Goal: Task Accomplishment & Management: Use online tool/utility

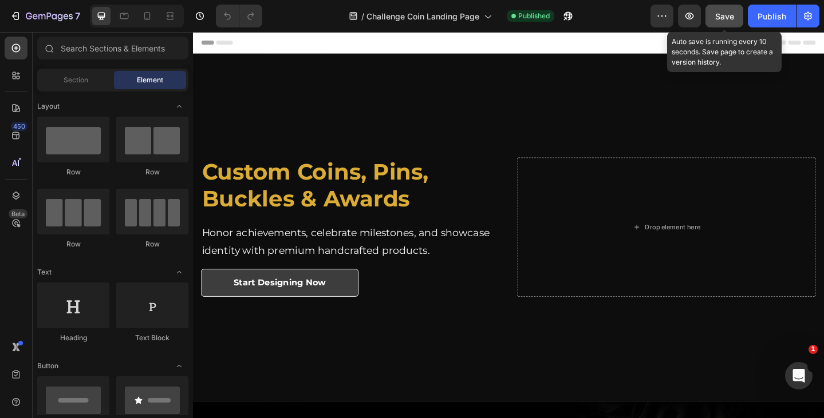
click at [725, 21] on div "Save" at bounding box center [724, 16] width 19 height 12
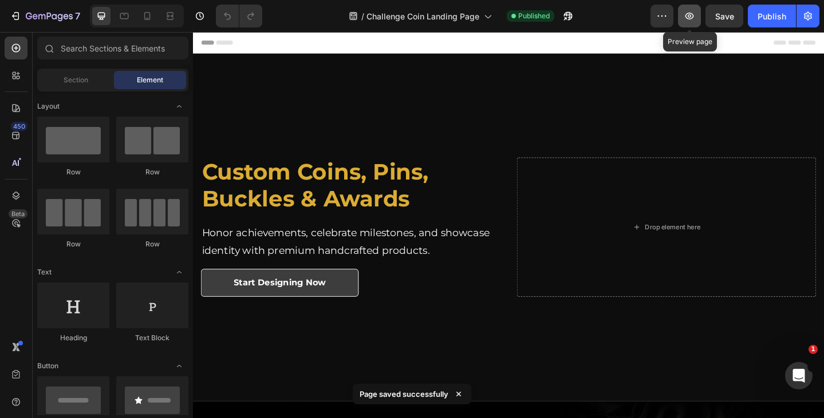
click at [693, 14] on icon "button" at bounding box center [688, 15] width 11 height 11
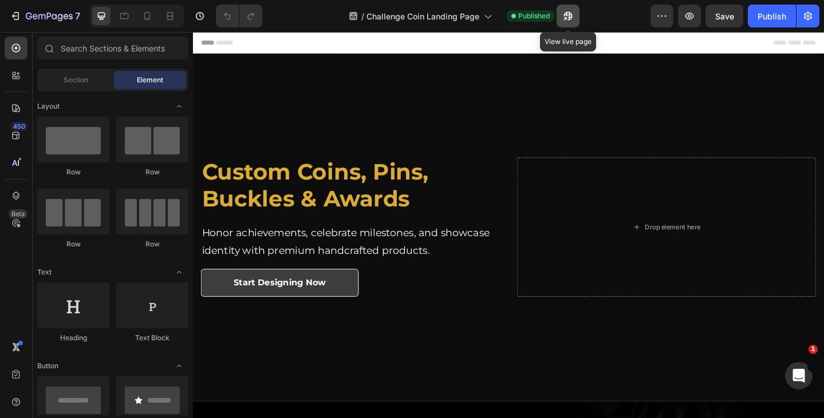
click at [567, 14] on icon "button" at bounding box center [567, 16] width 9 height 9
click at [571, 11] on icon "button" at bounding box center [567, 15] width 11 height 11
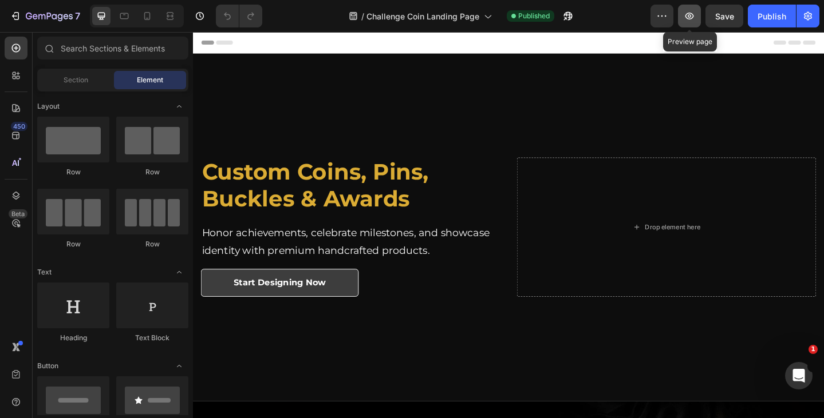
click at [689, 13] on icon "button" at bounding box center [689, 16] width 9 height 7
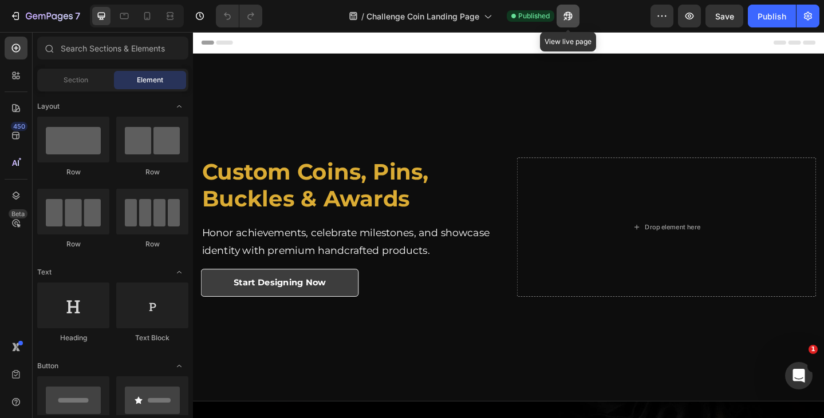
click at [560, 11] on button "button" at bounding box center [567, 16] width 23 height 23
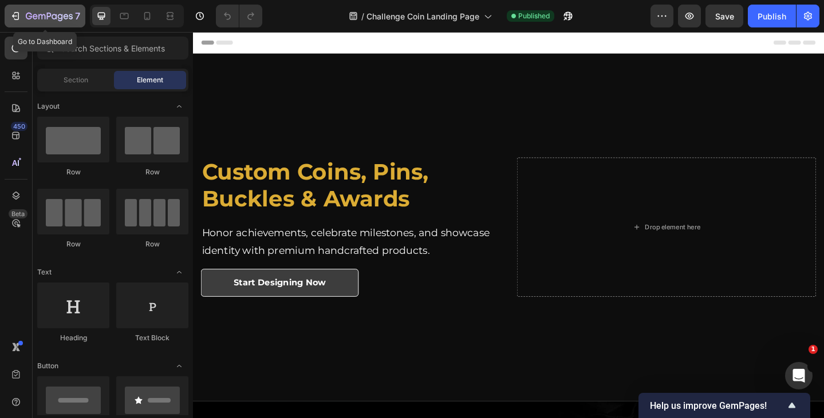
click at [73, 18] on div "7" at bounding box center [53, 16] width 54 height 14
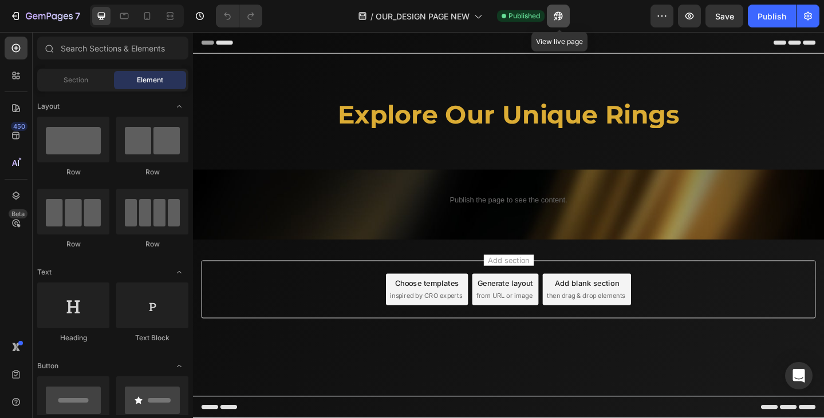
click at [560, 17] on icon "button" at bounding box center [558, 16] width 9 height 9
click at [142, 16] on icon at bounding box center [146, 15] width 11 height 11
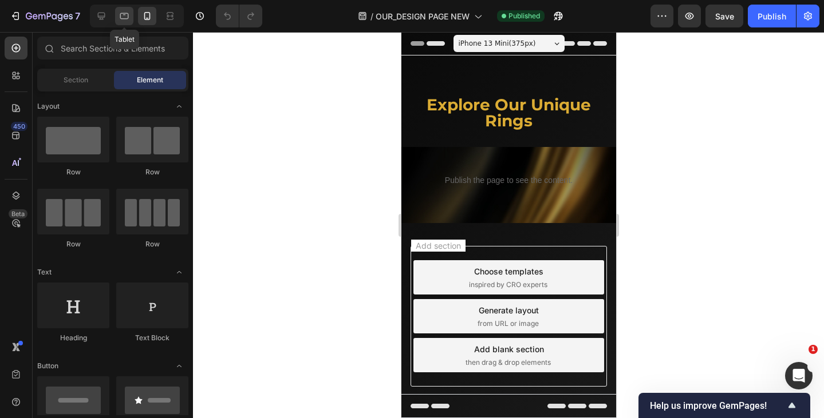
click at [120, 21] on icon at bounding box center [123, 15] width 11 height 11
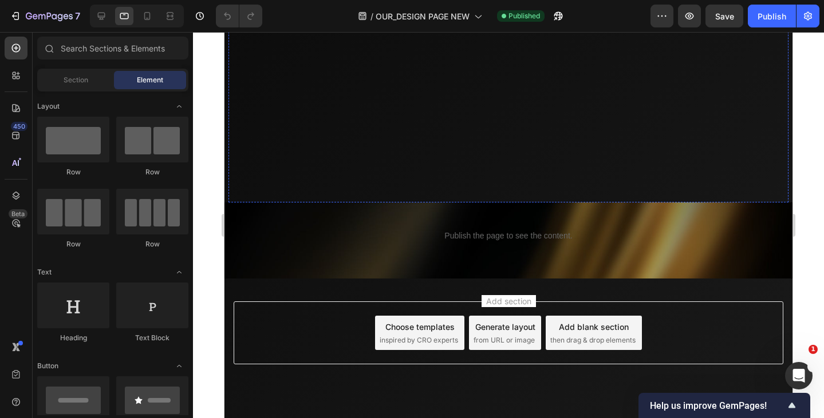
scroll to position [221, 0]
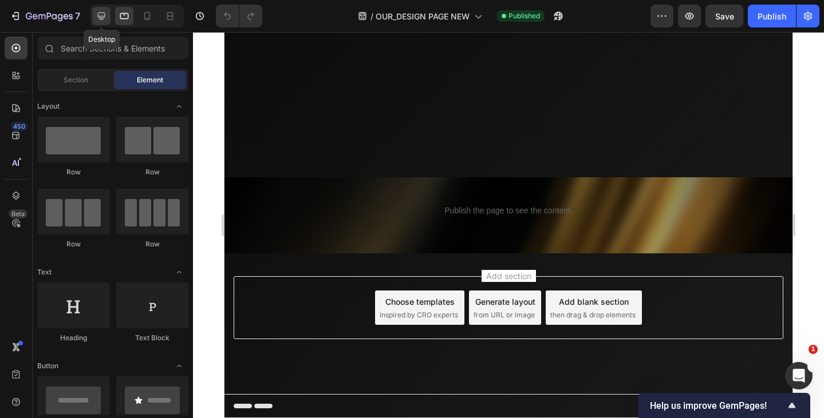
click at [104, 21] on icon at bounding box center [101, 15] width 11 height 11
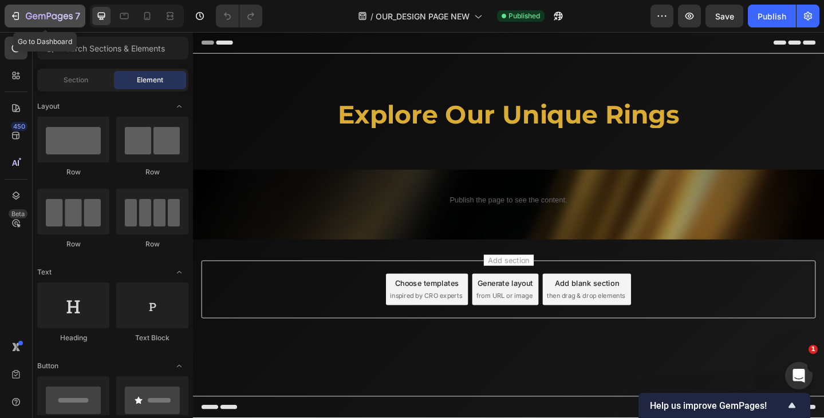
click at [56, 17] on icon "button" at bounding box center [49, 17] width 47 height 10
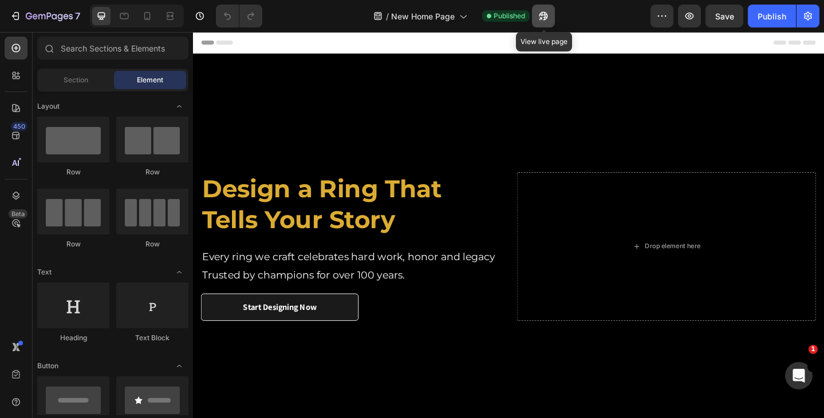
click at [540, 13] on icon "button" at bounding box center [542, 15] width 11 height 11
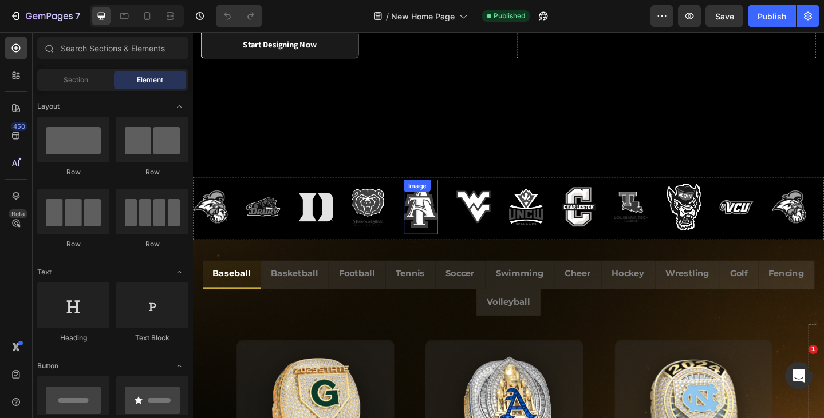
scroll to position [401, 0]
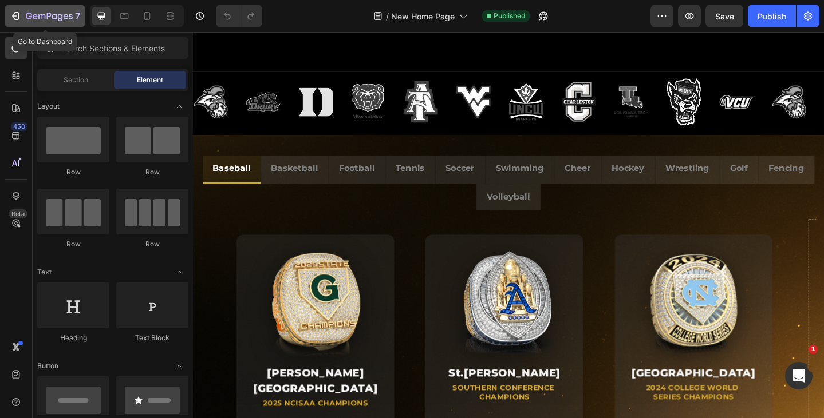
click at [44, 11] on div "7" at bounding box center [53, 16] width 54 height 14
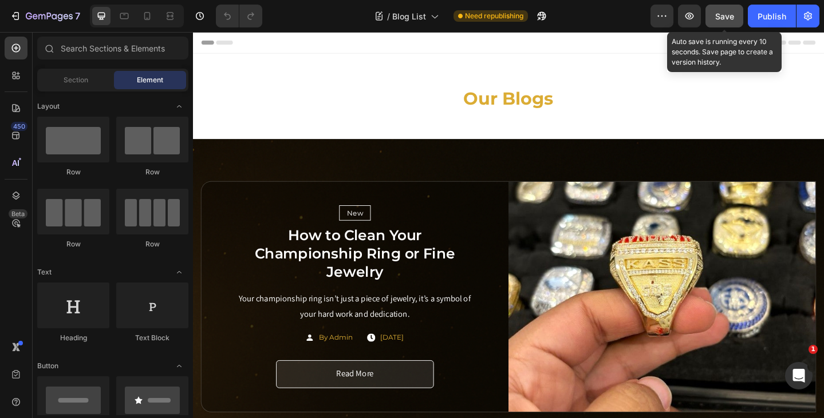
click at [722, 17] on span "Save" at bounding box center [724, 16] width 19 height 10
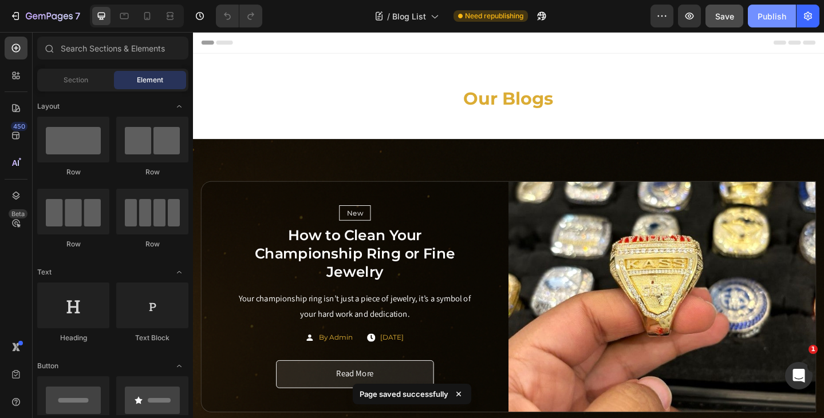
click at [771, 19] on div "Publish" at bounding box center [771, 16] width 29 height 12
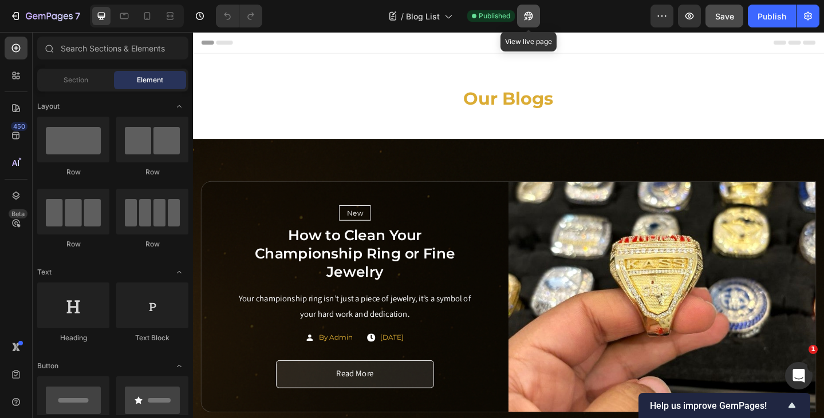
click at [530, 15] on icon "button" at bounding box center [528, 16] width 9 height 9
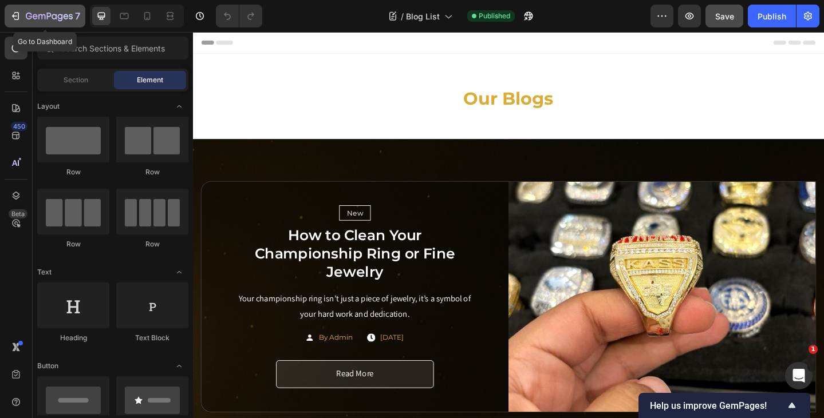
click at [54, 11] on div "7" at bounding box center [53, 16] width 54 height 14
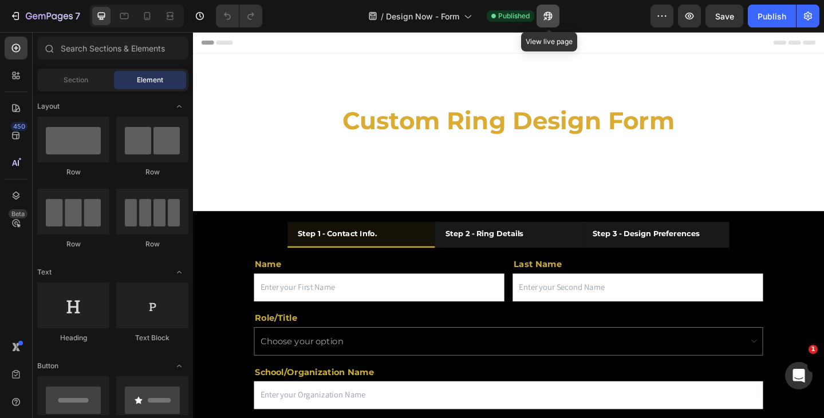
click at [555, 18] on button "button" at bounding box center [547, 16] width 23 height 23
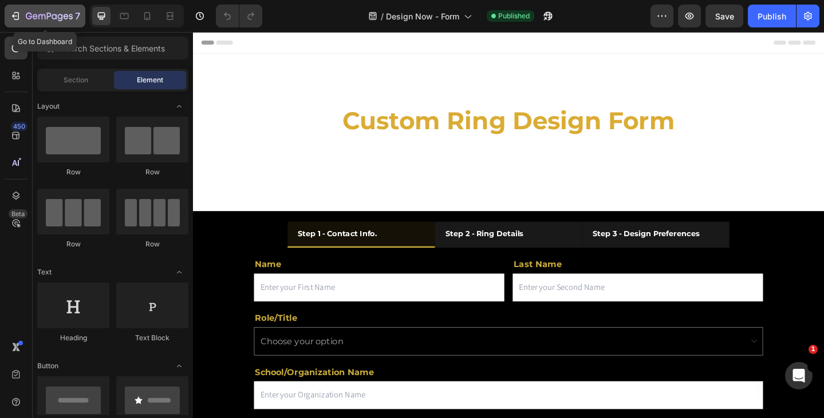
click at [60, 18] on icon "button" at bounding box center [49, 17] width 47 height 10
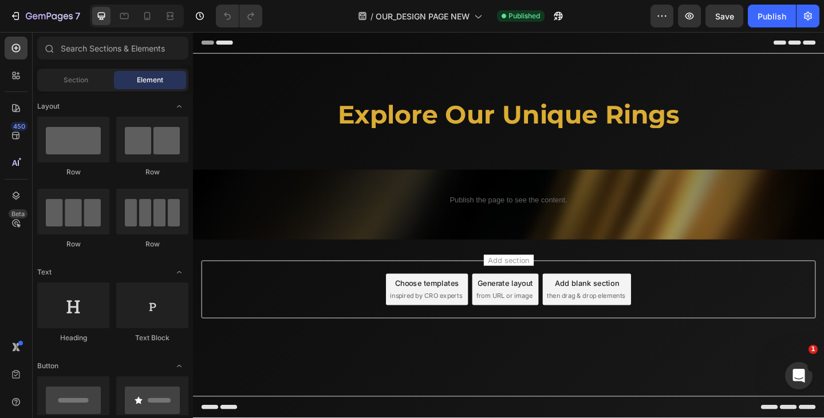
click at [814, 13] on button "button" at bounding box center [807, 16] width 23 height 23
click at [808, 18] on icon "button" at bounding box center [807, 15] width 11 height 11
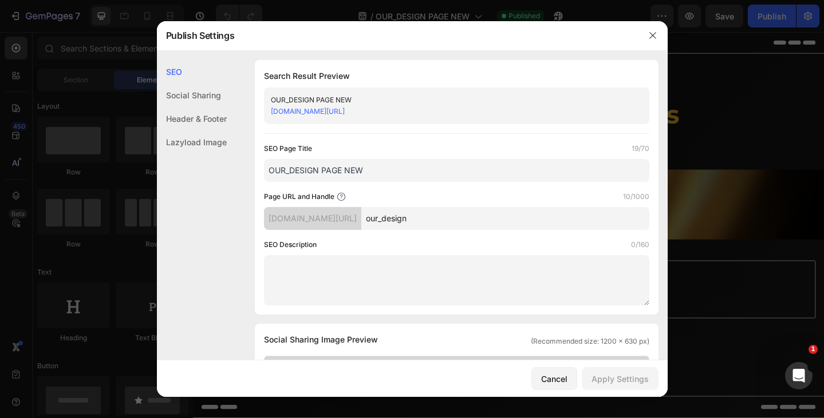
click at [219, 118] on div "Header & Footer" at bounding box center [192, 118] width 70 height 23
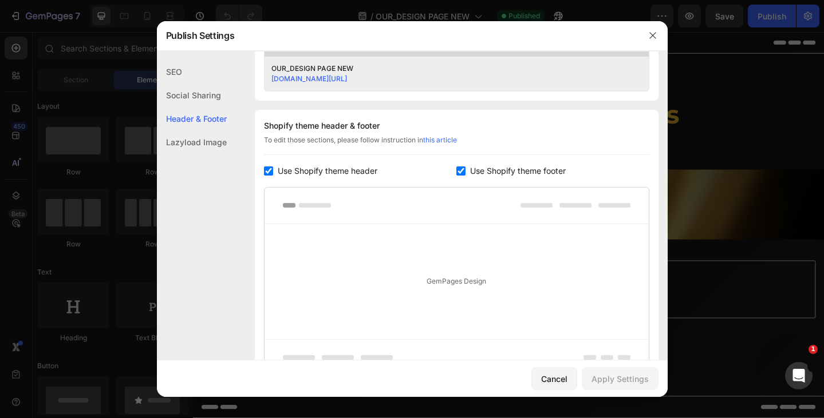
click at [205, 144] on div "Lazyload Image" at bounding box center [192, 141] width 70 height 23
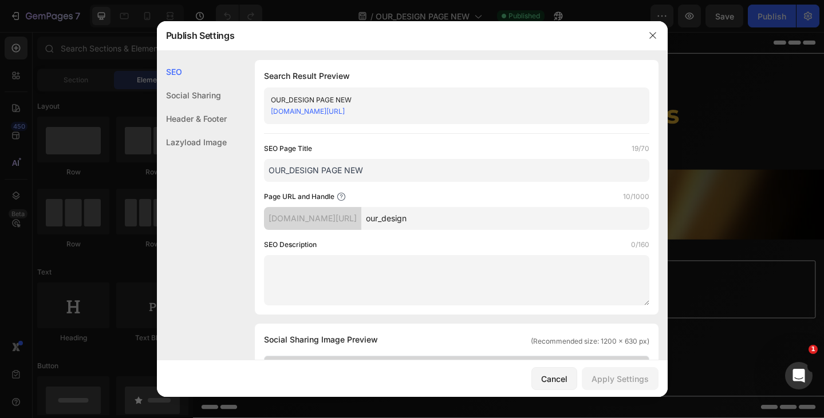
click at [189, 140] on div "Lazyload Image" at bounding box center [192, 141] width 70 height 23
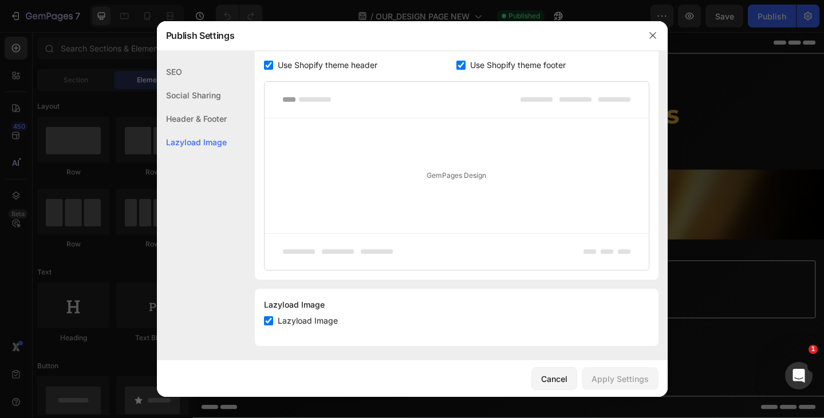
scroll to position [598, 0]
click at [204, 113] on div "Header & Footer" at bounding box center [192, 118] width 70 height 23
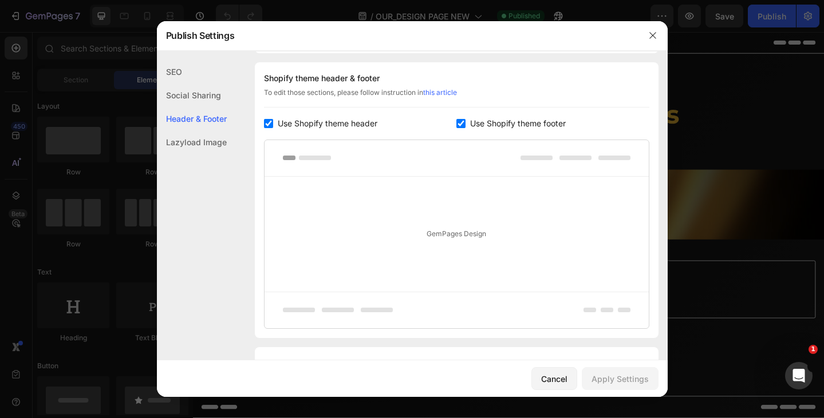
click at [199, 92] on div "Social Sharing" at bounding box center [192, 95] width 70 height 23
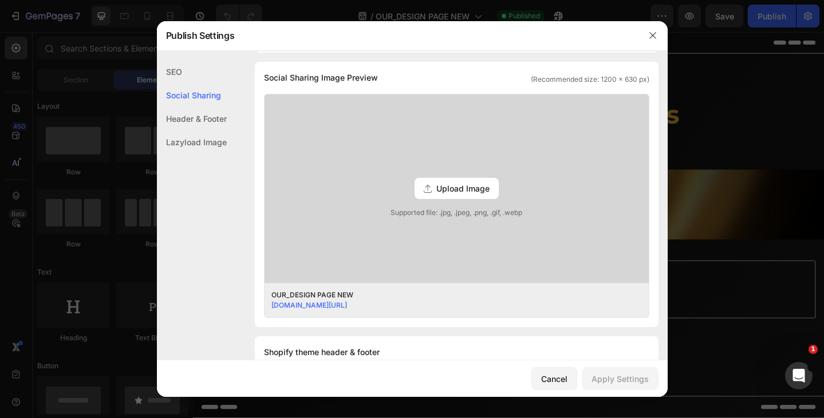
click at [183, 68] on div "SEO" at bounding box center [192, 71] width 70 height 23
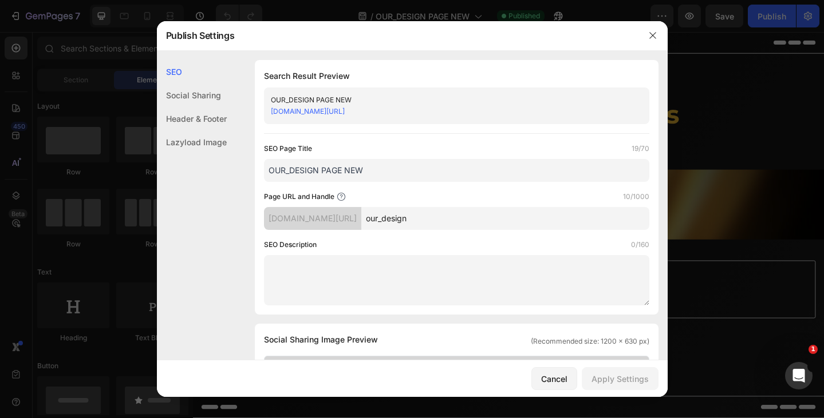
scroll to position [0, 0]
click at [541, 375] on button "Cancel" at bounding box center [554, 378] width 46 height 23
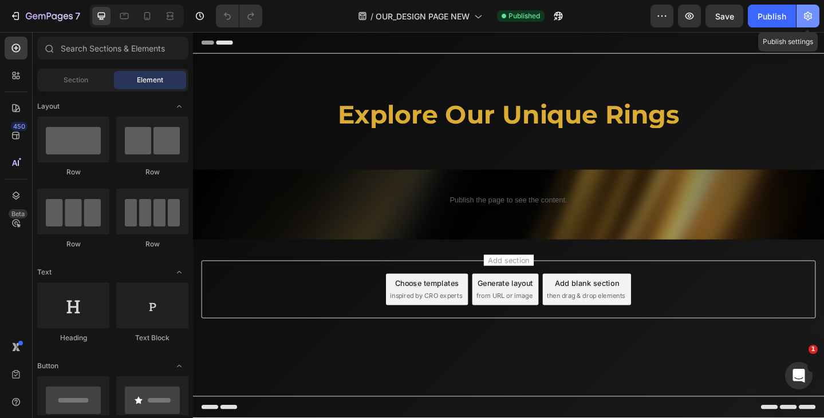
click at [810, 23] on button "button" at bounding box center [807, 16] width 23 height 23
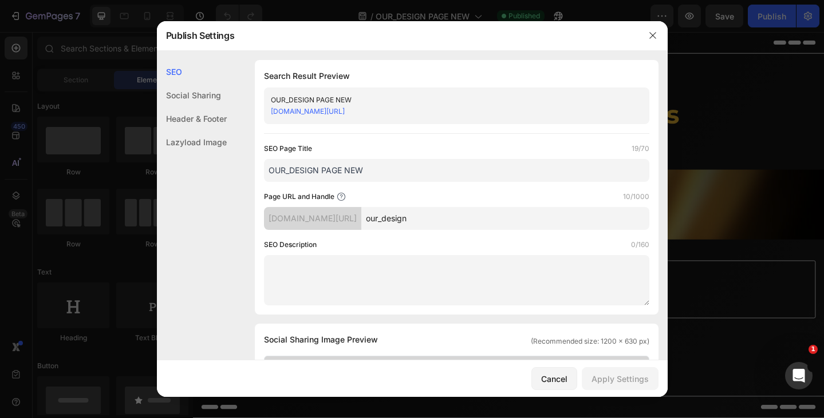
click at [307, 249] on label "SEO Description" at bounding box center [290, 244] width 53 height 11
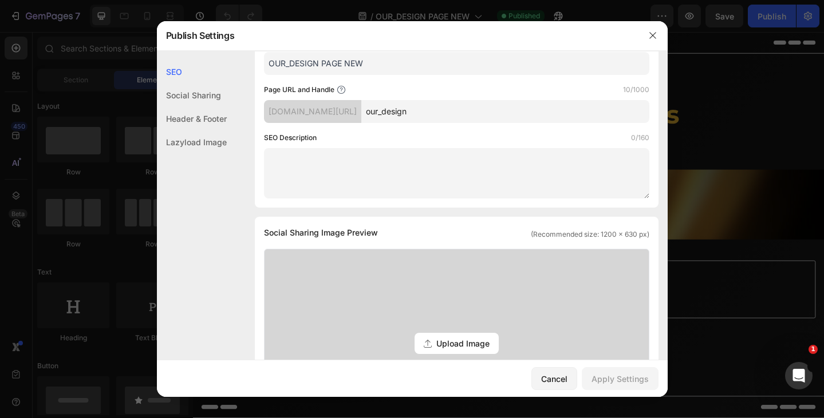
scroll to position [114, 0]
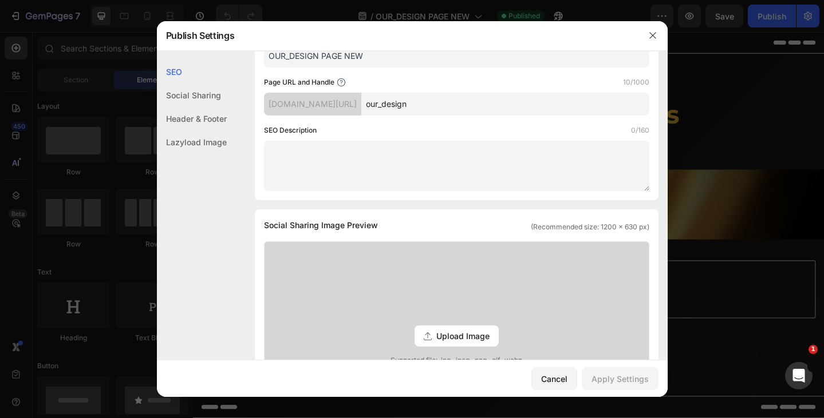
click at [352, 174] on textarea at bounding box center [456, 166] width 385 height 50
click at [298, 145] on textarea at bounding box center [456, 166] width 385 height 50
click at [204, 94] on div "Social Sharing" at bounding box center [192, 95] width 70 height 23
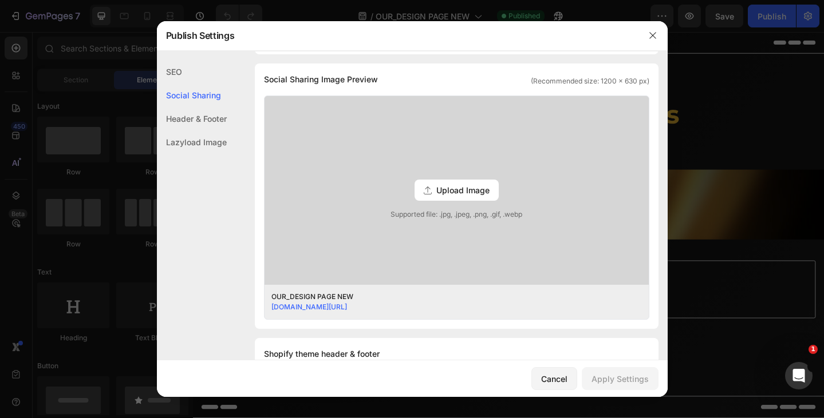
scroll to position [262, 0]
click at [347, 307] on link "southern-recognition-inc.myshopify.com/pages/our_design" at bounding box center [309, 306] width 76 height 9
click at [199, 141] on div "Lazyload Image" at bounding box center [192, 141] width 70 height 23
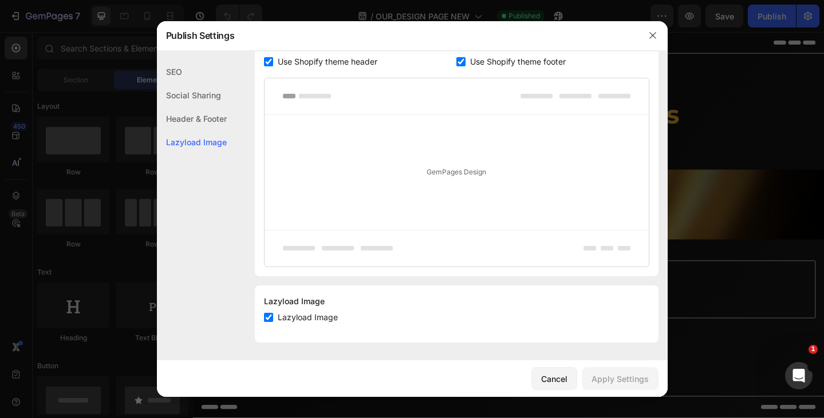
click at [185, 72] on div "SEO" at bounding box center [192, 71] width 70 height 23
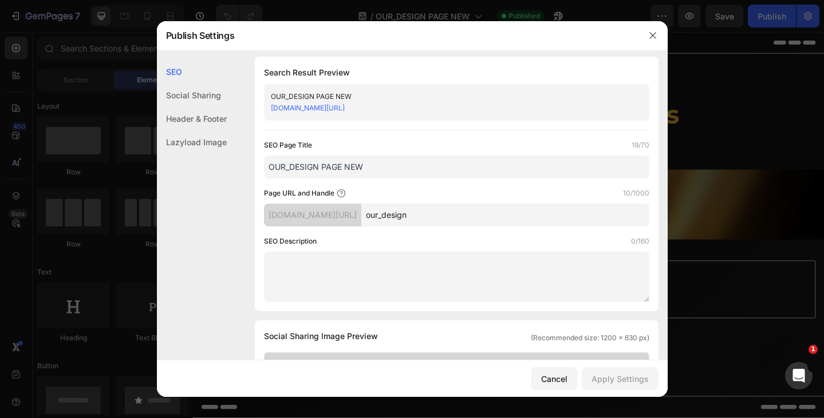
scroll to position [0, 0]
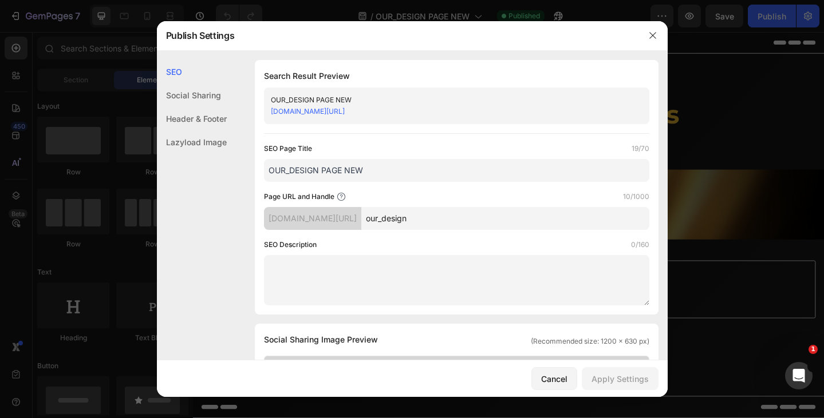
click at [317, 267] on textarea at bounding box center [456, 280] width 385 height 50
click at [738, 296] on div at bounding box center [412, 209] width 824 height 418
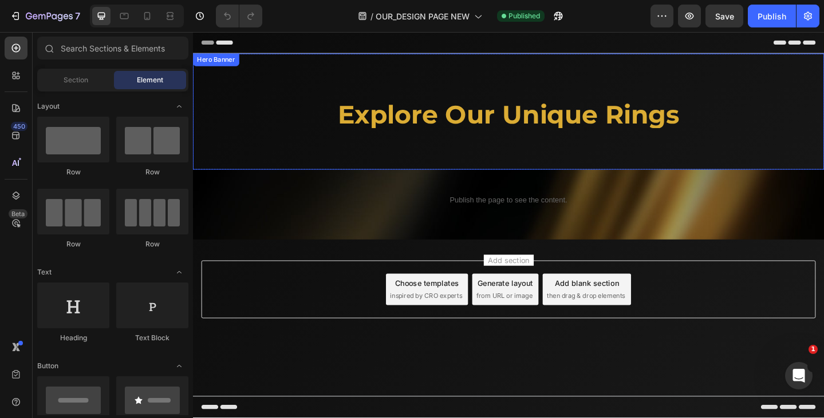
click at [412, 136] on div "explore our unique rings Heading" at bounding box center [537, 128] width 374 height 43
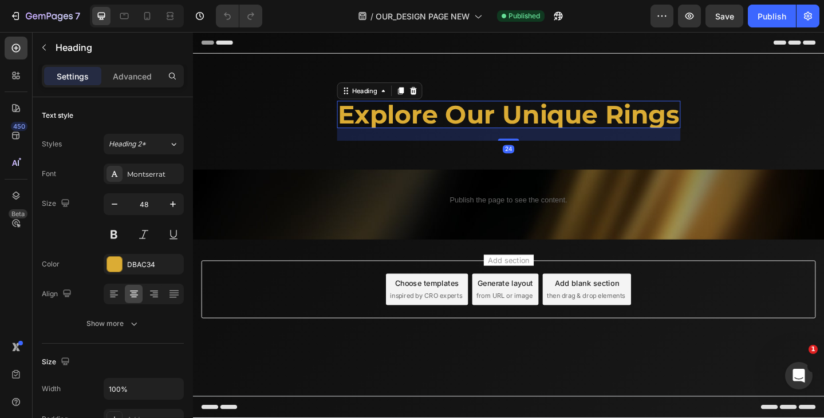
click at [414, 128] on strong "explore our unique rings" at bounding box center [536, 121] width 371 height 33
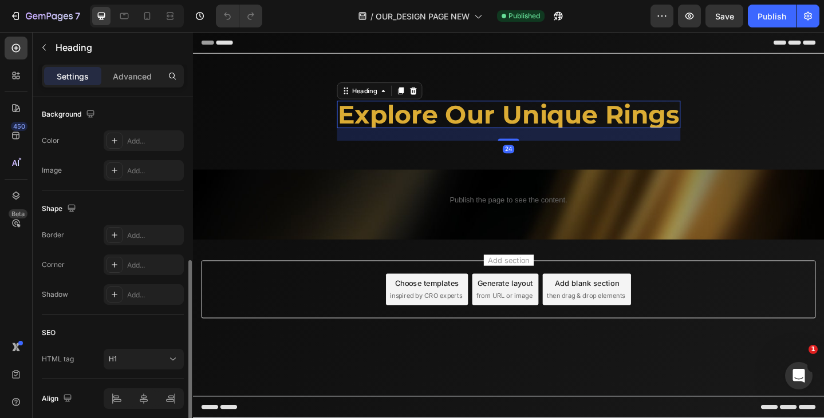
scroll to position [389, 0]
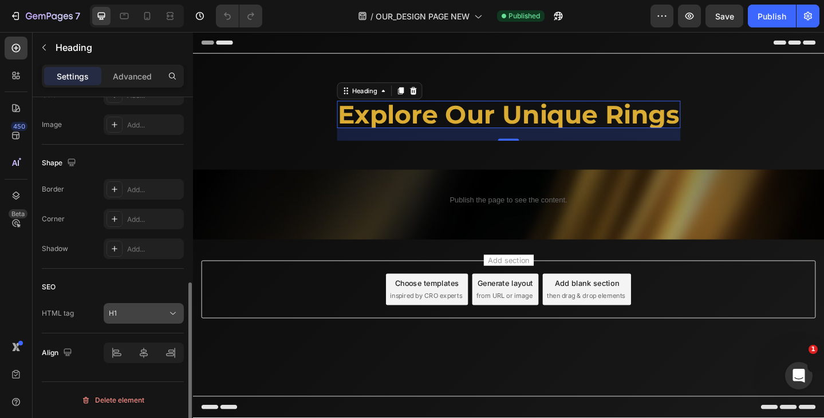
click at [143, 316] on div "H1" at bounding box center [138, 313] width 58 height 10
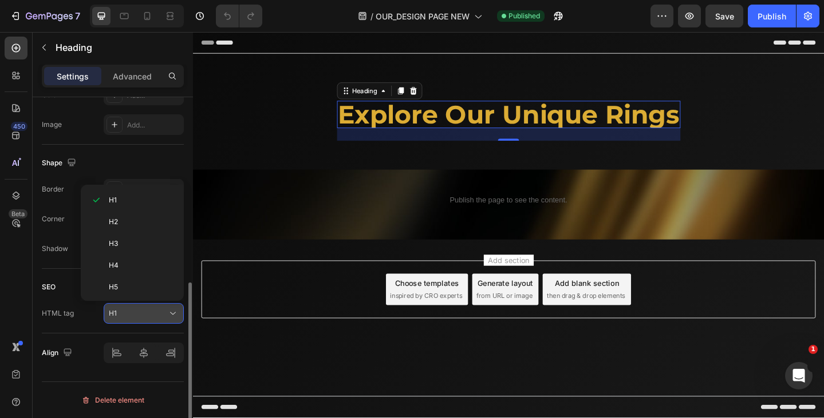
click at [145, 315] on div "H1" at bounding box center [138, 313] width 58 height 10
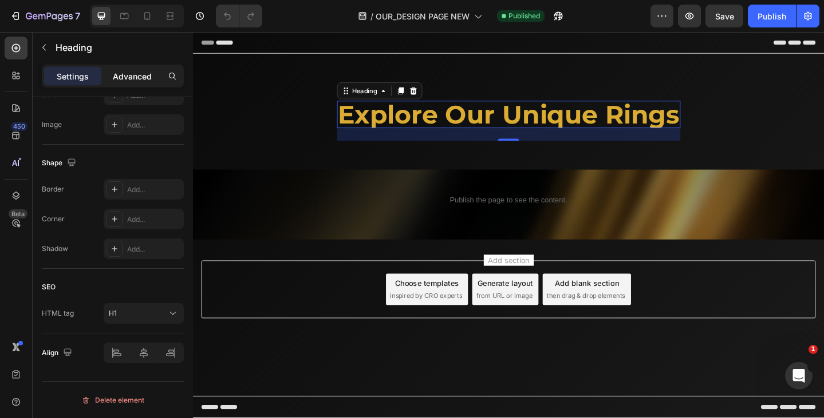
click at [143, 77] on p "Advanced" at bounding box center [132, 76] width 39 height 12
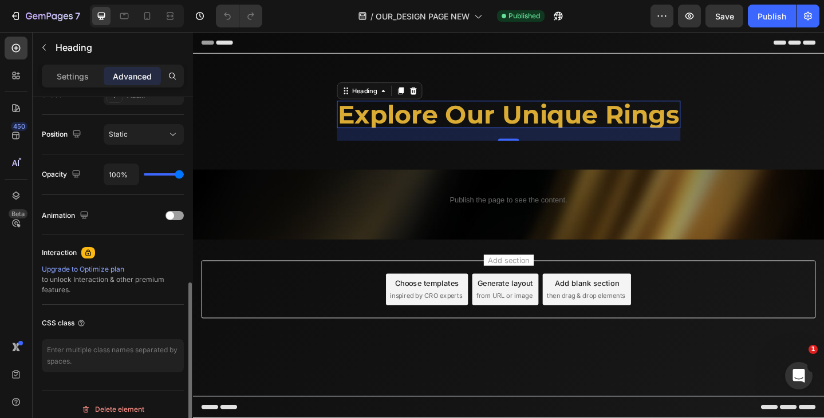
scroll to position [410, 0]
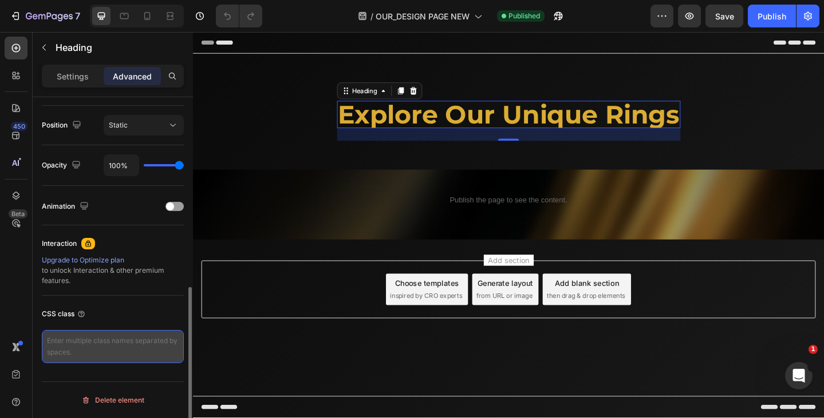
click at [141, 338] on textarea at bounding box center [113, 346] width 142 height 33
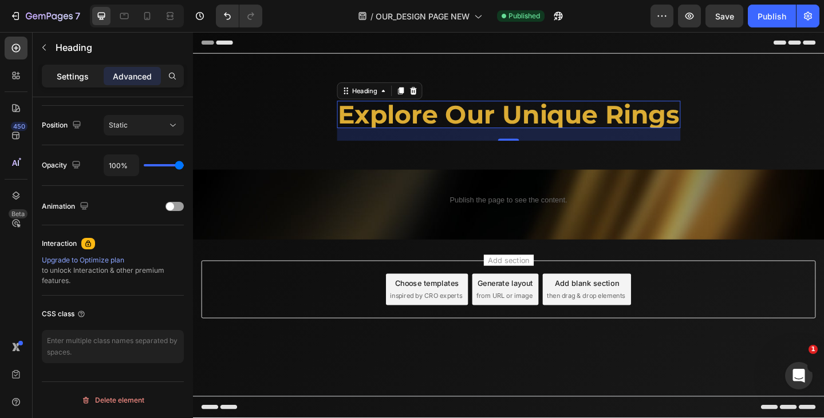
click at [71, 73] on p "Settings" at bounding box center [73, 76] width 32 height 12
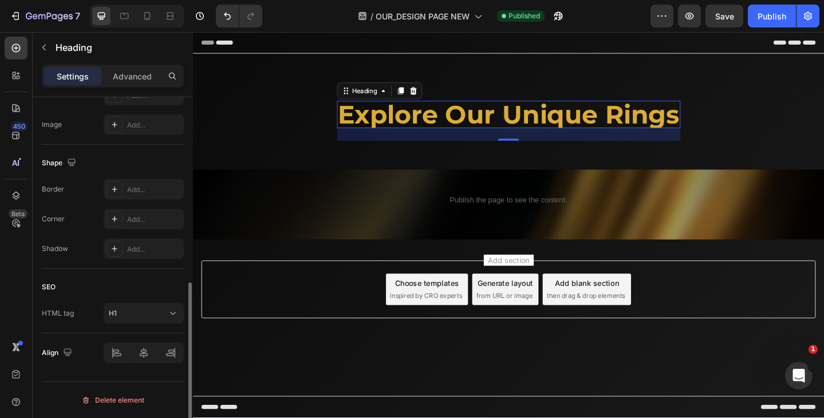
scroll to position [389, 0]
click at [131, 306] on button "H1" at bounding box center [144, 313] width 80 height 21
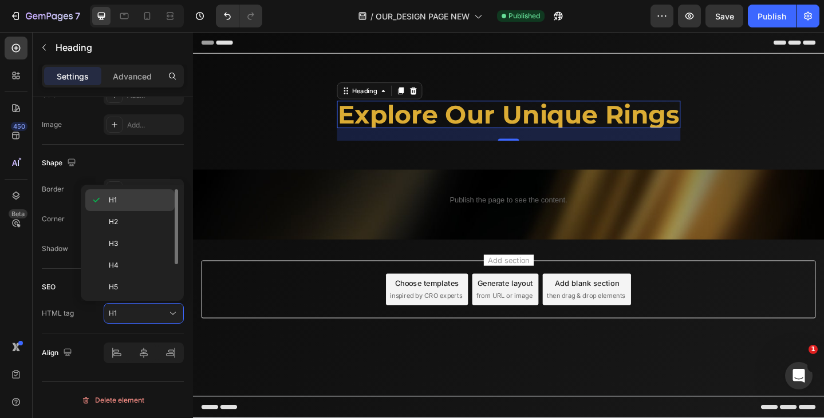
click at [144, 209] on div "H1" at bounding box center [129, 200] width 89 height 22
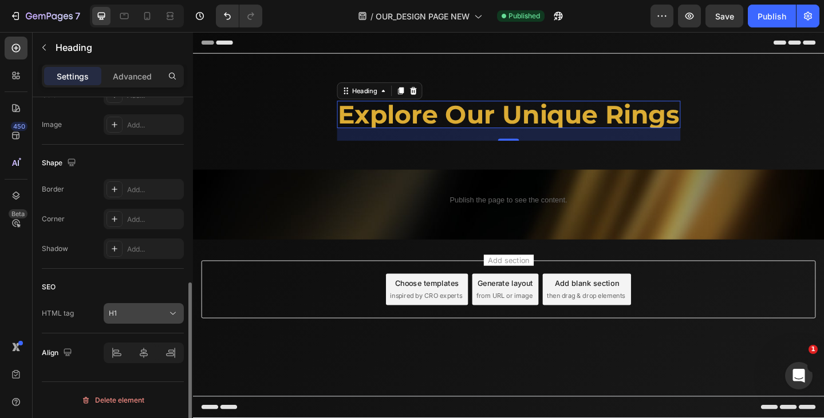
click at [125, 308] on div "H1" at bounding box center [138, 313] width 58 height 10
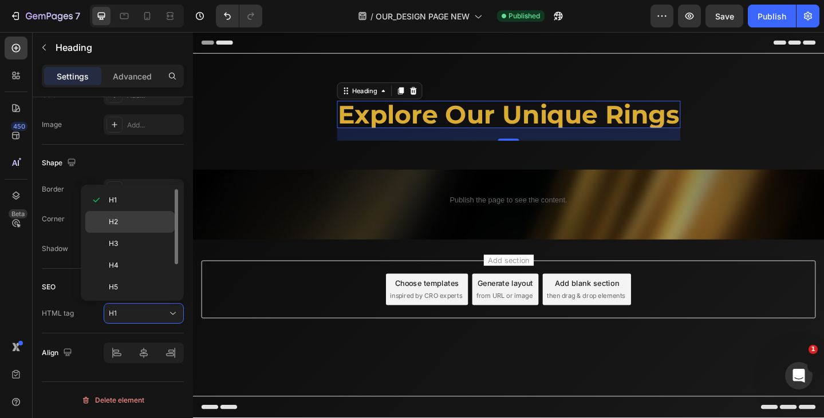
click at [132, 220] on p "H2" at bounding box center [139, 222] width 61 height 10
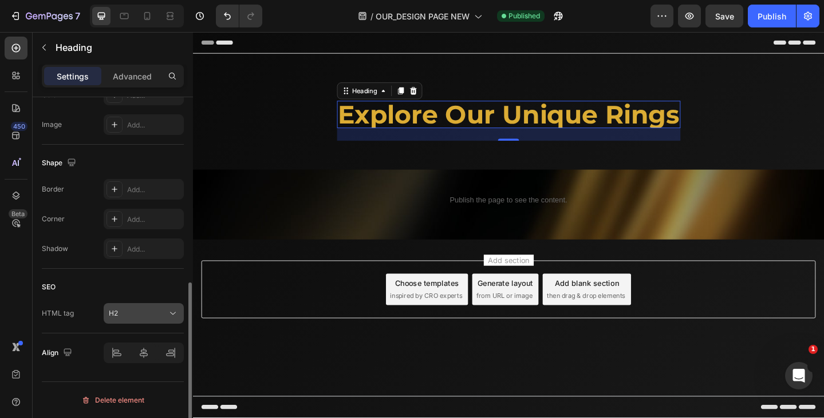
click at [129, 310] on div "H2" at bounding box center [138, 313] width 58 height 10
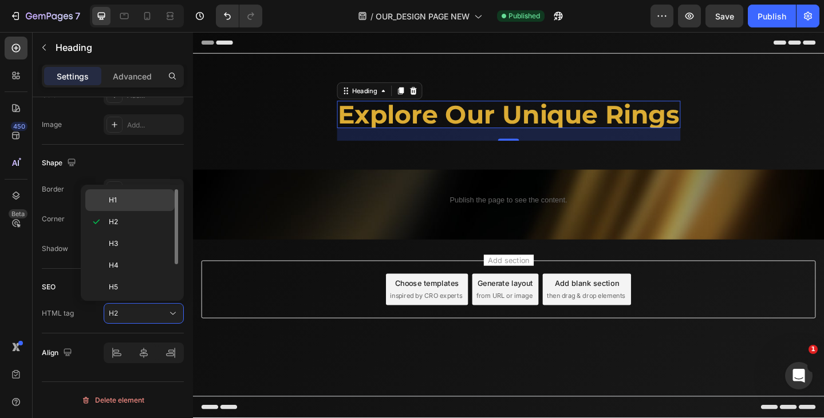
click at [148, 198] on p "H1" at bounding box center [139, 200] width 61 height 10
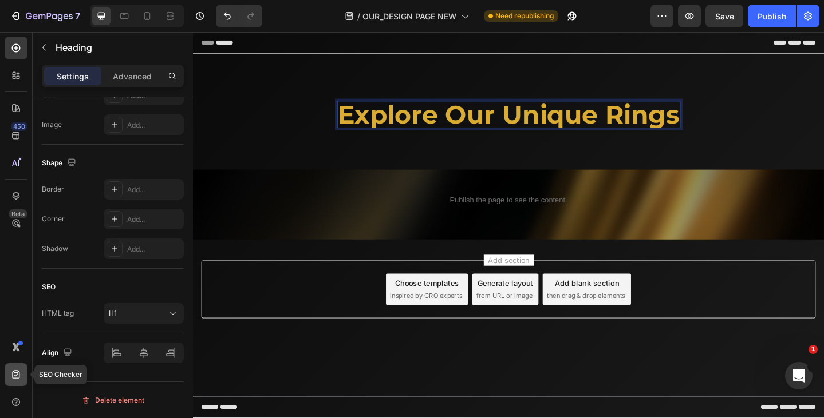
click at [18, 372] on icon at bounding box center [15, 374] width 7 height 9
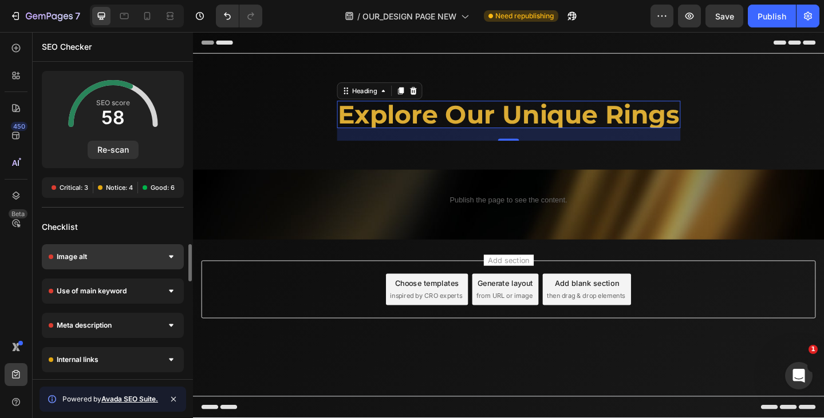
click at [175, 260] on div at bounding box center [170, 256] width 11 height 11
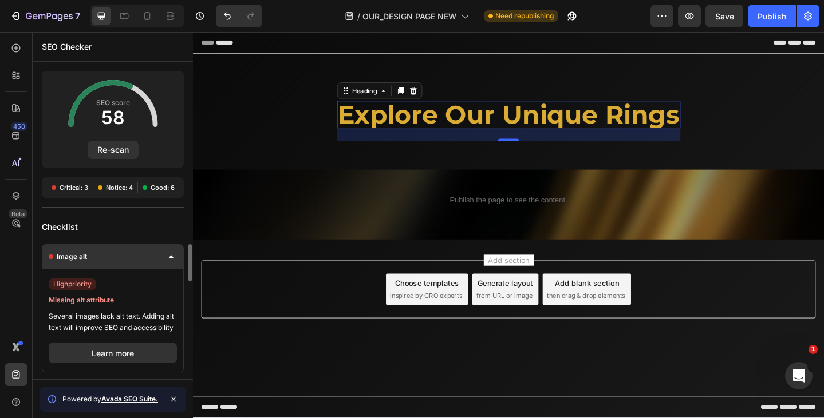
click at [175, 258] on div at bounding box center [170, 256] width 11 height 11
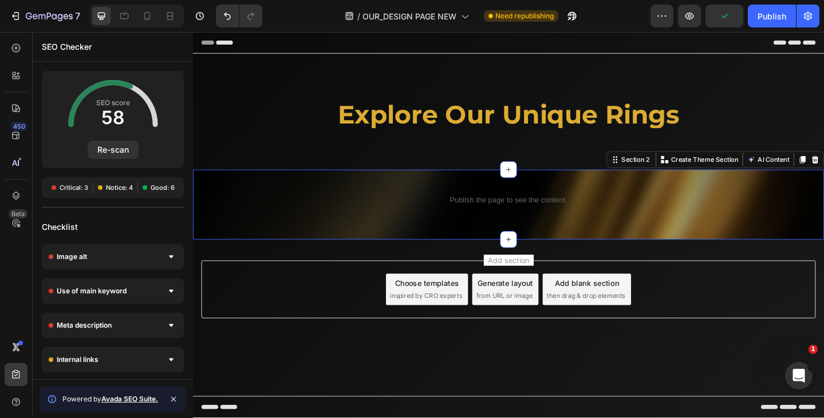
click at [403, 234] on div "Publish the page to see the content. Custom Code Row Section 2 Create Theme Sec…" at bounding box center [536, 220] width 687 height 76
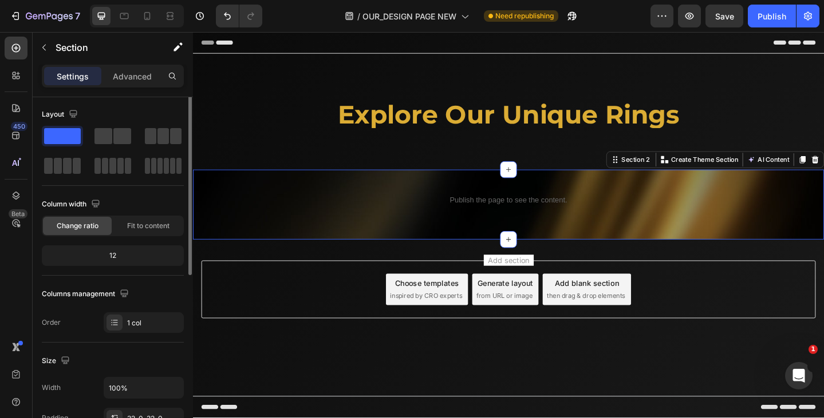
scroll to position [0, 0]
click at [145, 81] on p "Advanced" at bounding box center [132, 76] width 39 height 12
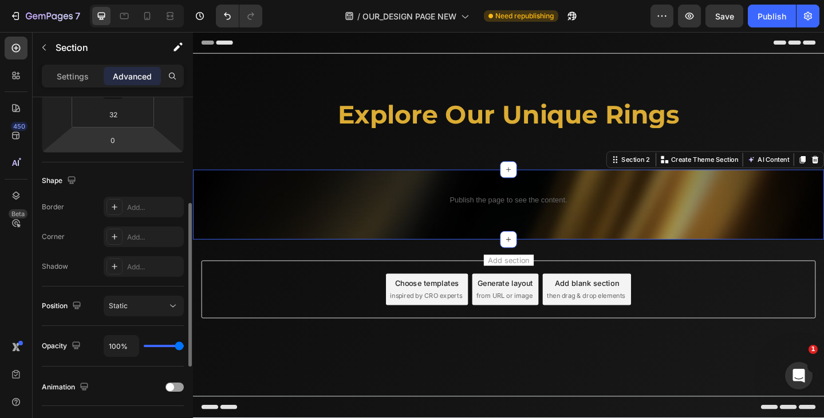
scroll to position [410, 0]
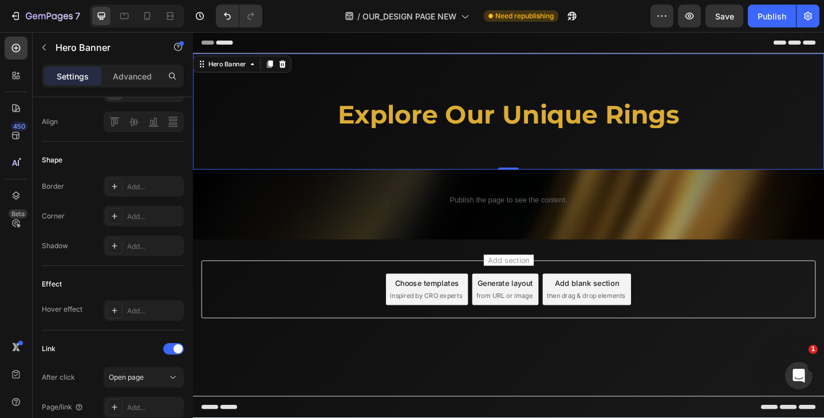
click at [279, 99] on div "⁠⁠⁠⁠⁠⁠⁠ explore our unique rings Heading" at bounding box center [536, 119] width 687 height 100
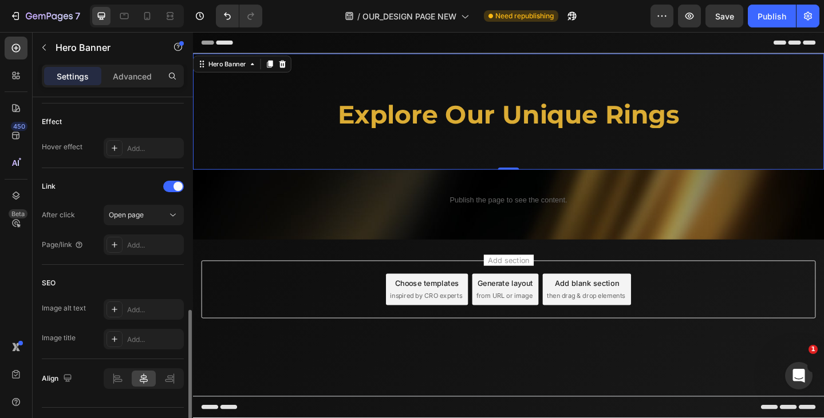
scroll to position [598, 0]
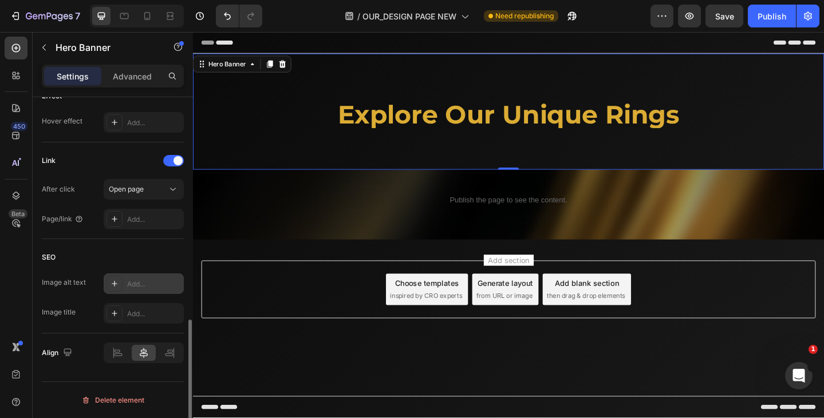
click at [157, 282] on div "Add..." at bounding box center [154, 284] width 54 height 10
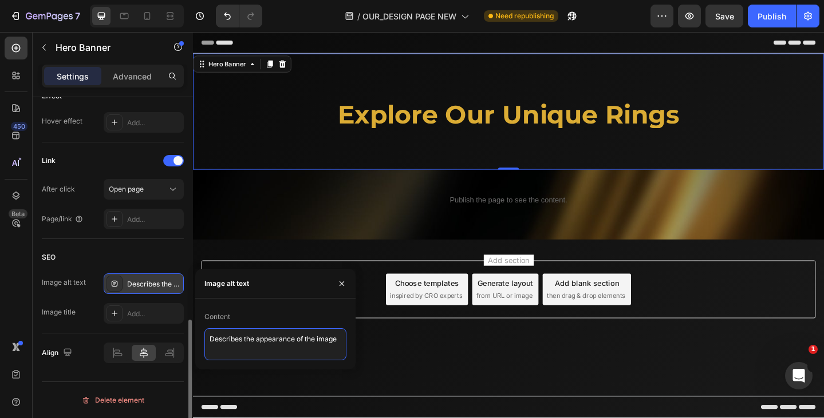
click at [269, 340] on textarea "Describes the appearance of the image" at bounding box center [275, 345] width 142 height 32
click at [156, 279] on div "JMU" at bounding box center [144, 284] width 80 height 21
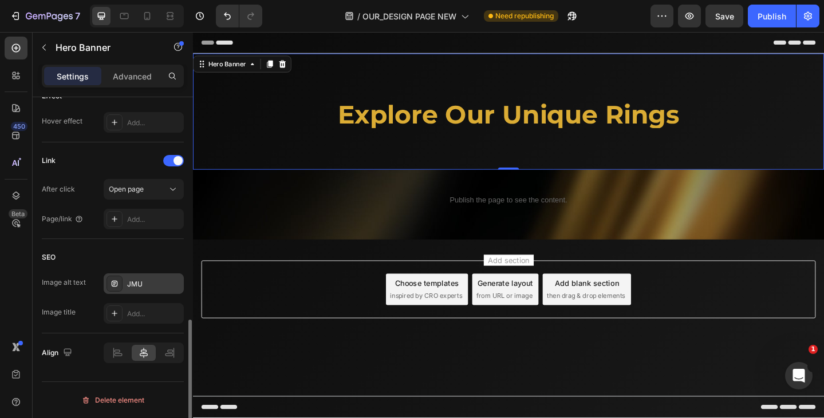
click at [150, 282] on div "JMU" at bounding box center [154, 284] width 54 height 10
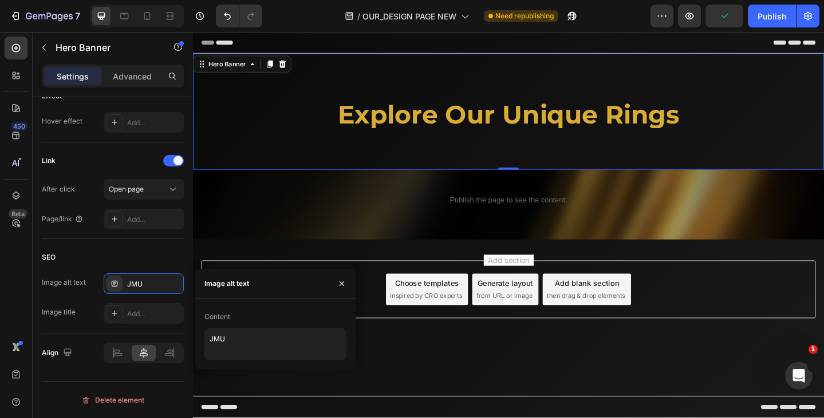
click at [227, 362] on div "Content JMU" at bounding box center [275, 334] width 160 height 71
click at [235, 341] on textarea "JMU" at bounding box center [275, 345] width 142 height 32
click at [57, 322] on div "Image title Add..." at bounding box center [113, 313] width 142 height 21
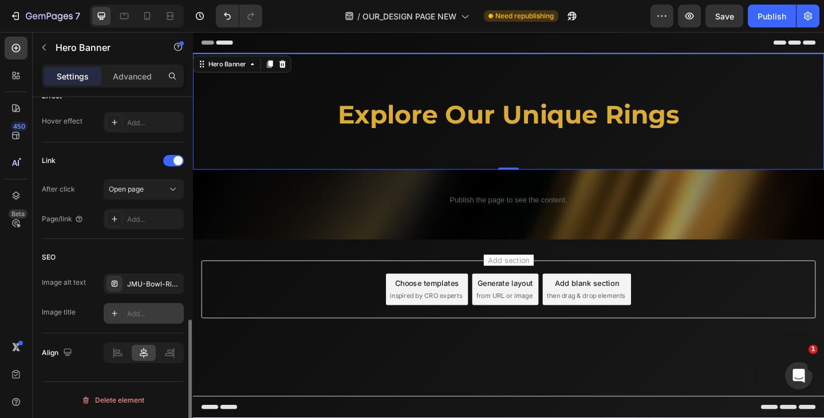
click at [147, 308] on div "Add..." at bounding box center [144, 313] width 80 height 21
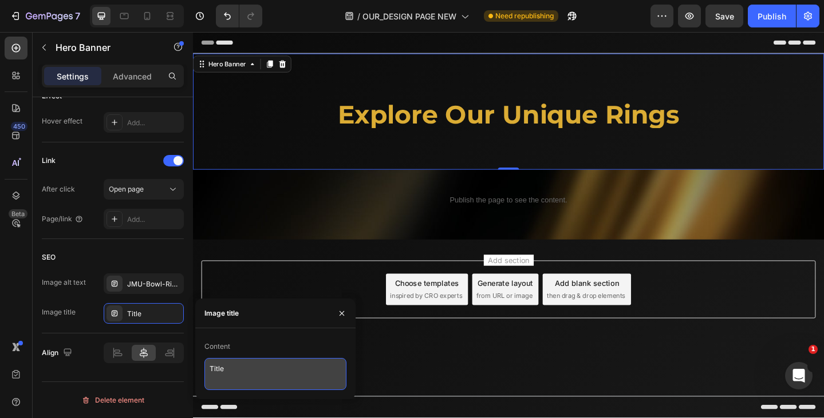
click at [241, 368] on textarea "Title" at bounding box center [275, 374] width 142 height 32
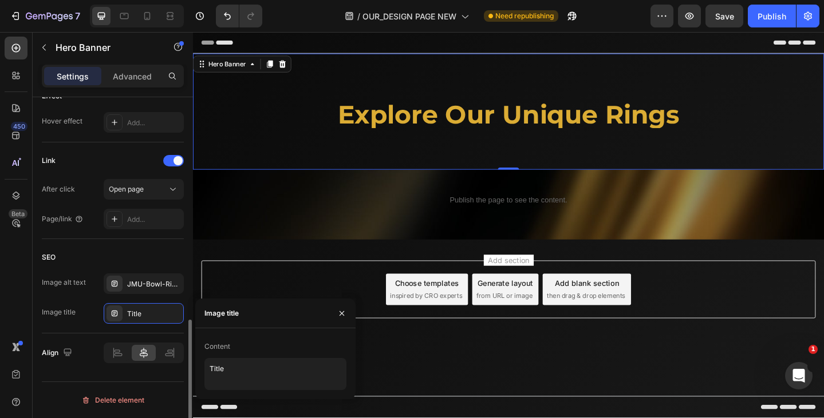
click at [70, 308] on div "Image title" at bounding box center [59, 312] width 34 height 10
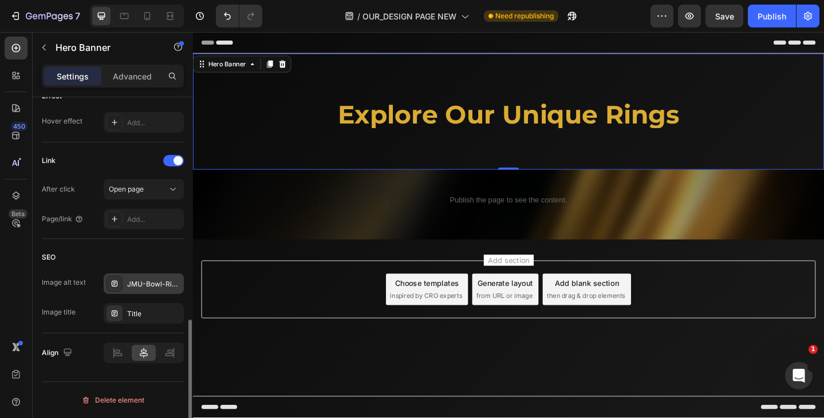
click at [149, 282] on div "JMU-Bowl-Ring-Animation" at bounding box center [154, 284] width 54 height 10
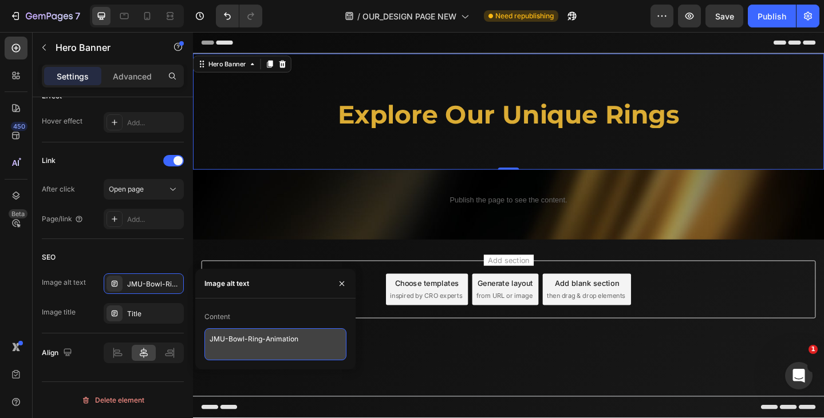
click at [238, 338] on textarea "JMU-Bowl-Ring-Animation" at bounding box center [275, 345] width 142 height 32
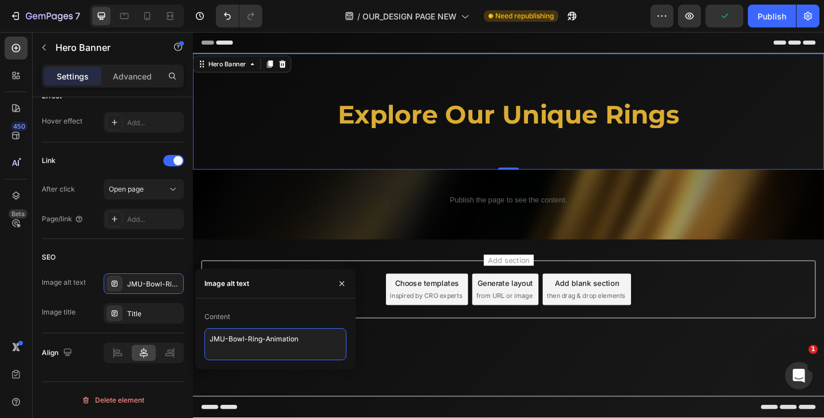
click at [238, 338] on textarea "JMU-Bowl-Ring-Animation" at bounding box center [275, 345] width 142 height 32
type textarea "JMU-Football-Ring-Animation"
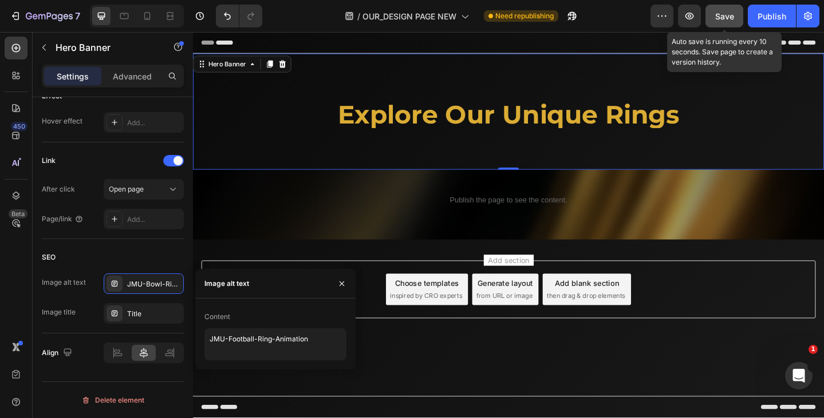
click at [717, 18] on span "Save" at bounding box center [724, 16] width 19 height 10
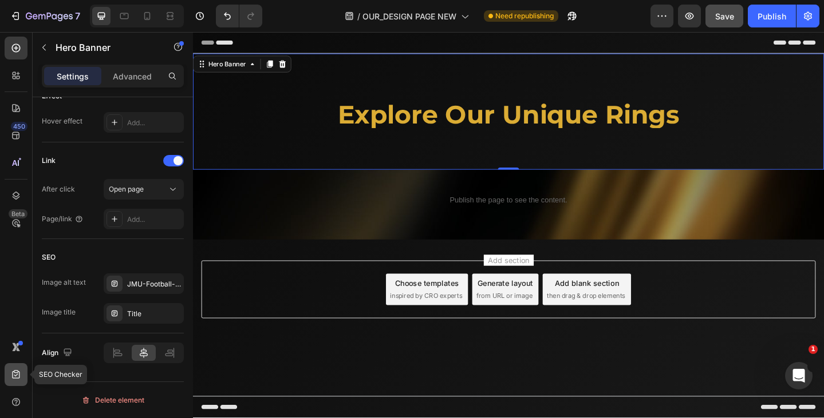
click at [19, 373] on icon at bounding box center [15, 374] width 11 height 11
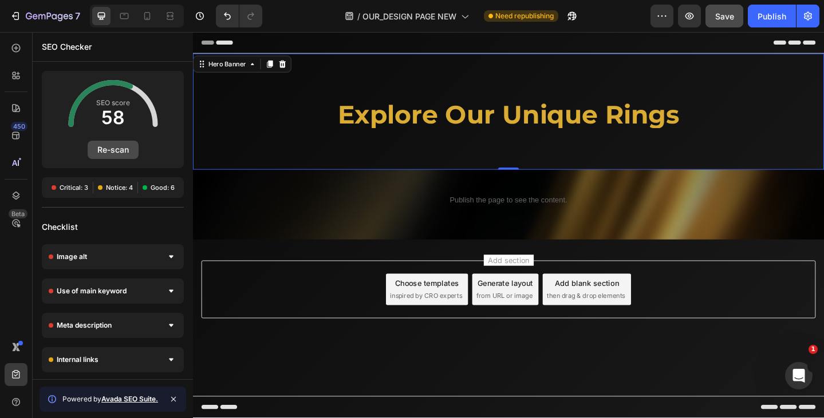
click at [106, 148] on button "Re-scan" at bounding box center [113, 150] width 51 height 18
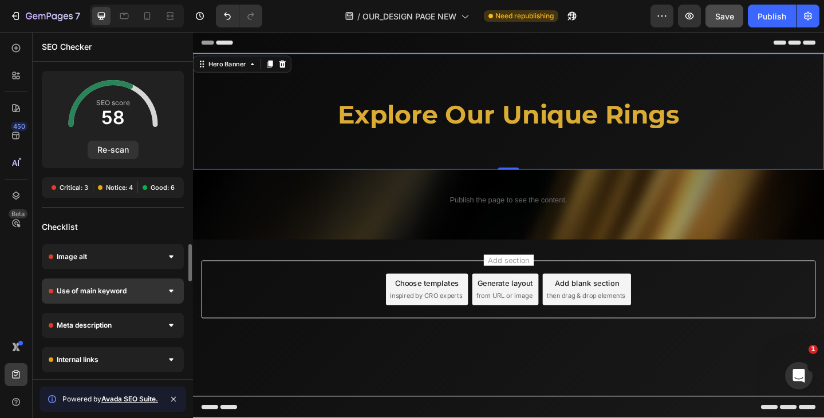
click at [152, 294] on div "Use of main keyword" at bounding box center [113, 291] width 142 height 25
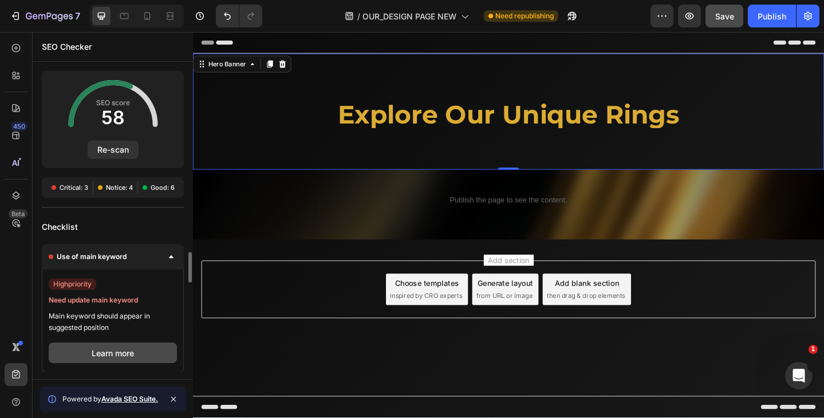
click at [151, 350] on button "Learn more" at bounding box center [113, 353] width 128 height 21
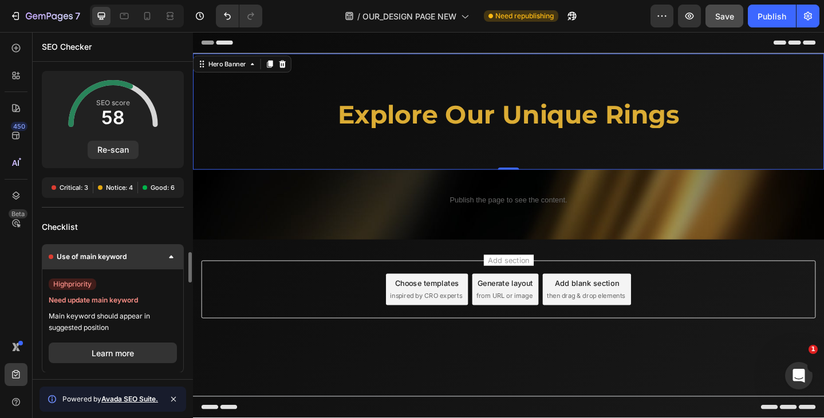
click at [172, 256] on icon at bounding box center [171, 257] width 5 height 3
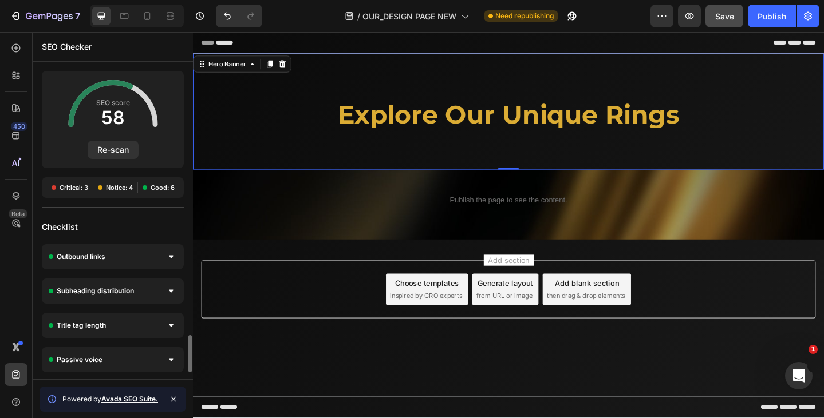
scroll to position [23, 0]
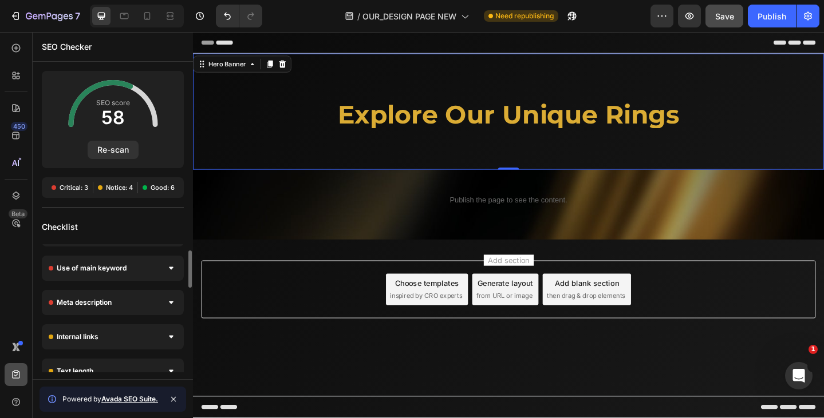
click at [13, 374] on icon at bounding box center [15, 374] width 7 height 9
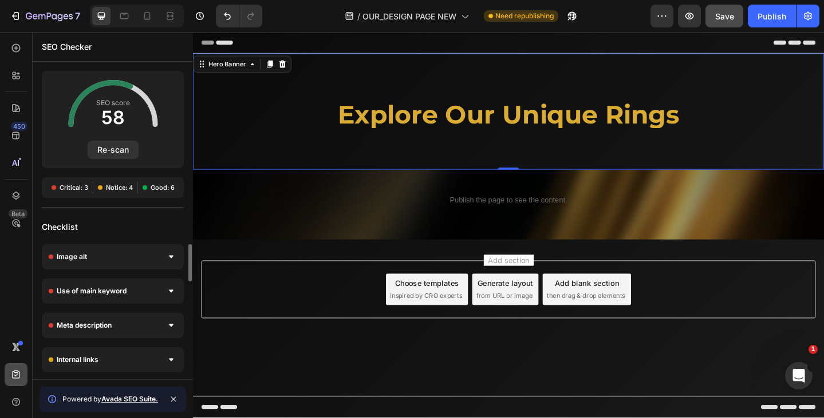
click at [18, 370] on icon at bounding box center [15, 374] width 11 height 11
click at [14, 199] on icon at bounding box center [15, 195] width 11 height 11
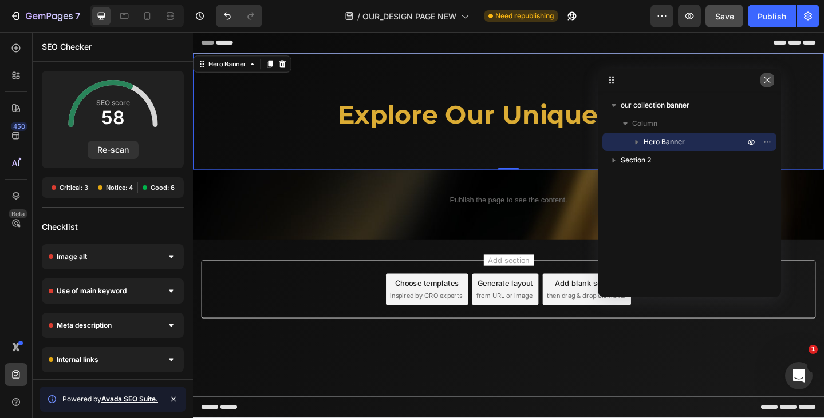
drag, startPoint x: 773, startPoint y: 78, endPoint x: 41, endPoint y: 181, distance: 739.3
click at [773, 78] on button "button" at bounding box center [767, 80] width 14 height 14
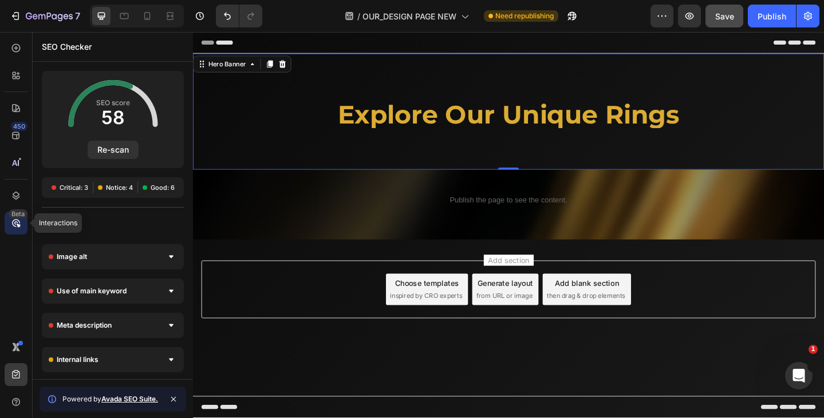
click at [17, 221] on icon at bounding box center [15, 222] width 11 height 11
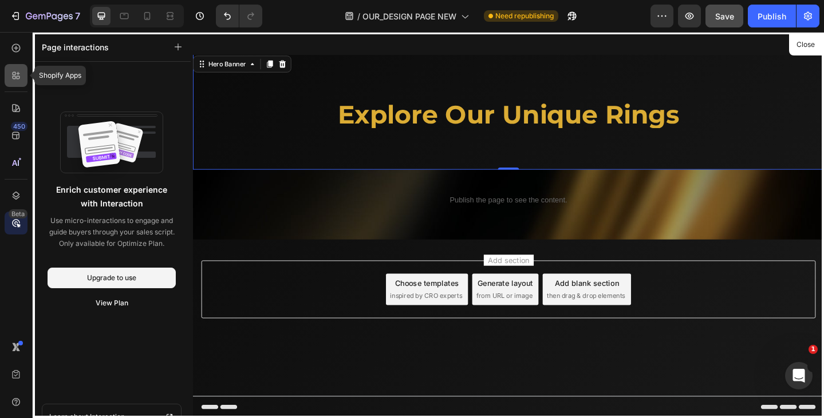
click at [19, 78] on icon at bounding box center [18, 77] width 3 height 3
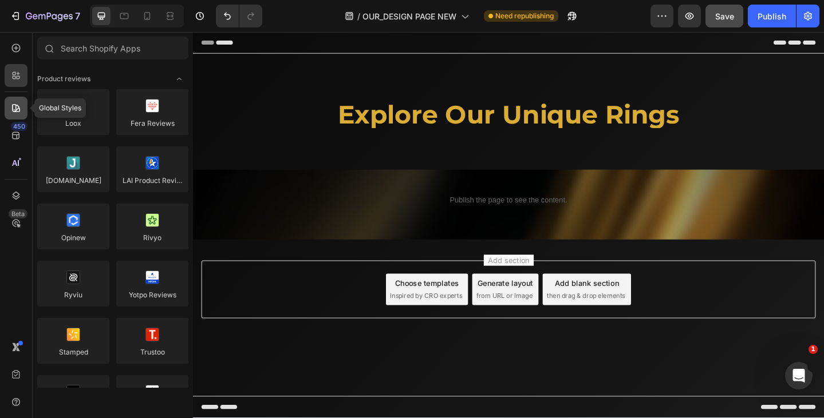
click at [17, 104] on icon at bounding box center [15, 107] width 11 height 11
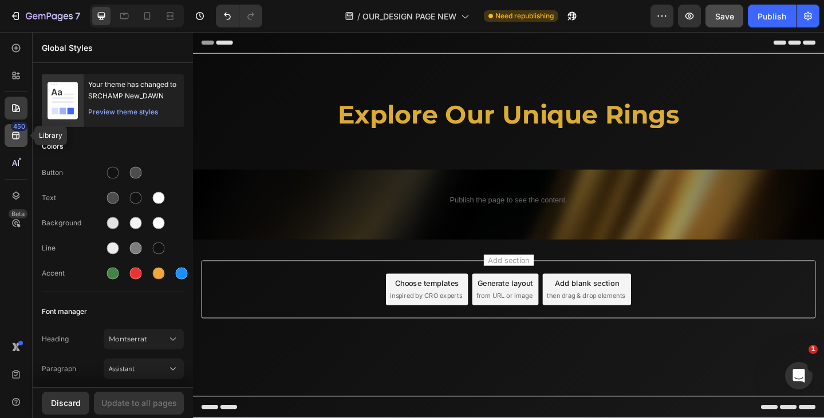
click at [20, 134] on icon at bounding box center [15, 135] width 11 height 11
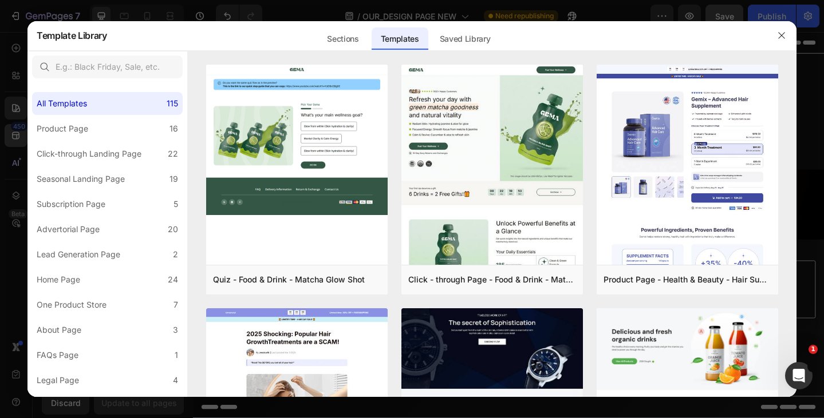
click at [20, 134] on div at bounding box center [412, 209] width 824 height 418
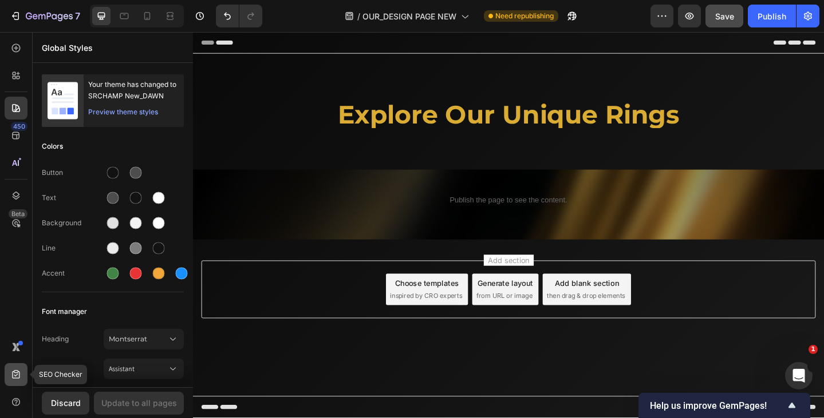
click at [17, 371] on icon at bounding box center [15, 374] width 11 height 11
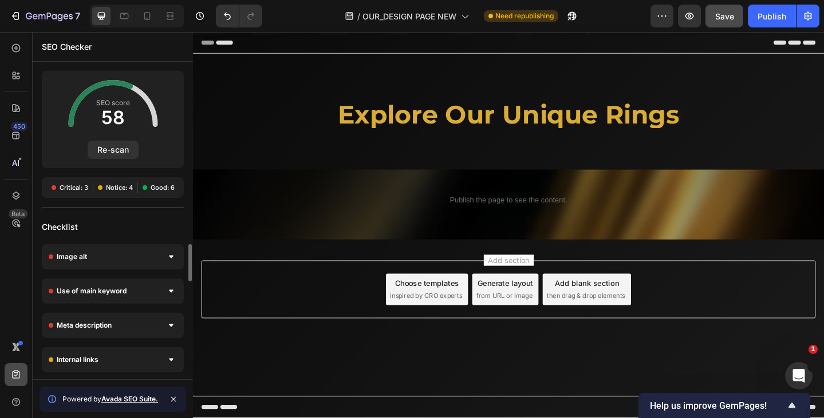
click at [13, 371] on icon at bounding box center [15, 374] width 11 height 11
click at [21, 350] on icon at bounding box center [15, 347] width 11 height 11
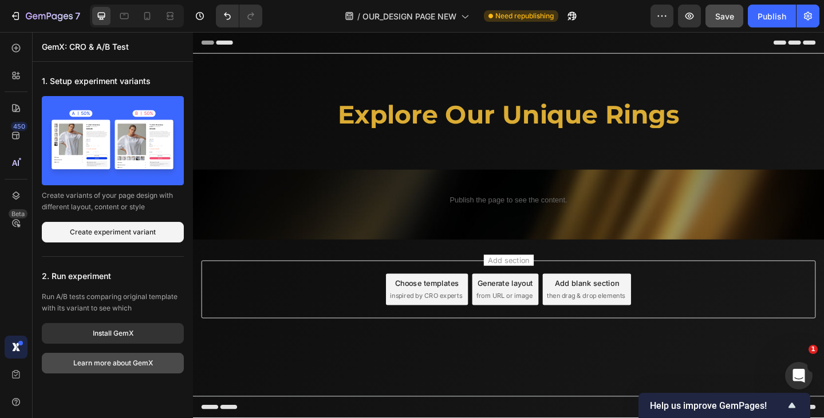
click at [160, 368] on button "Learn more about GemX" at bounding box center [113, 363] width 142 height 21
